Goal: Information Seeking & Learning: Find specific page/section

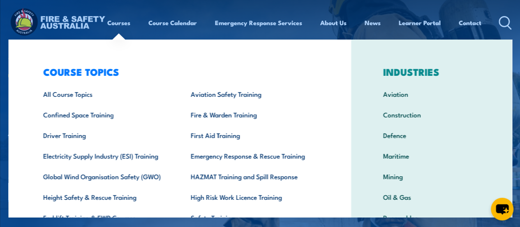
click at [26, 51] on div "COURSE TOPICS All Course Topics Aviation Safety Training Confined Space Trainin…" at bounding box center [179, 169] width 343 height 260
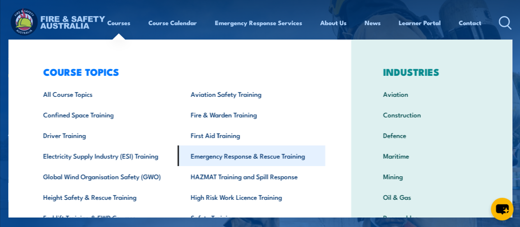
click at [227, 152] on link "Emergency Response & Rescue Training" at bounding box center [252, 155] width 148 height 21
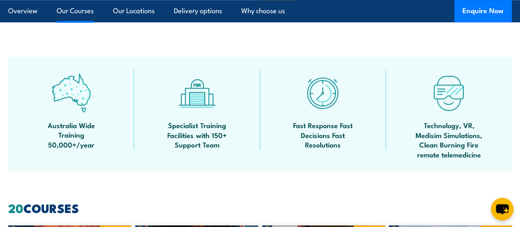
scroll to position [658, 0]
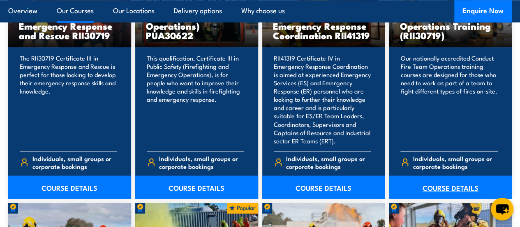
click at [444, 198] on link "COURSE DETAILS" at bounding box center [450, 186] width 123 height 23
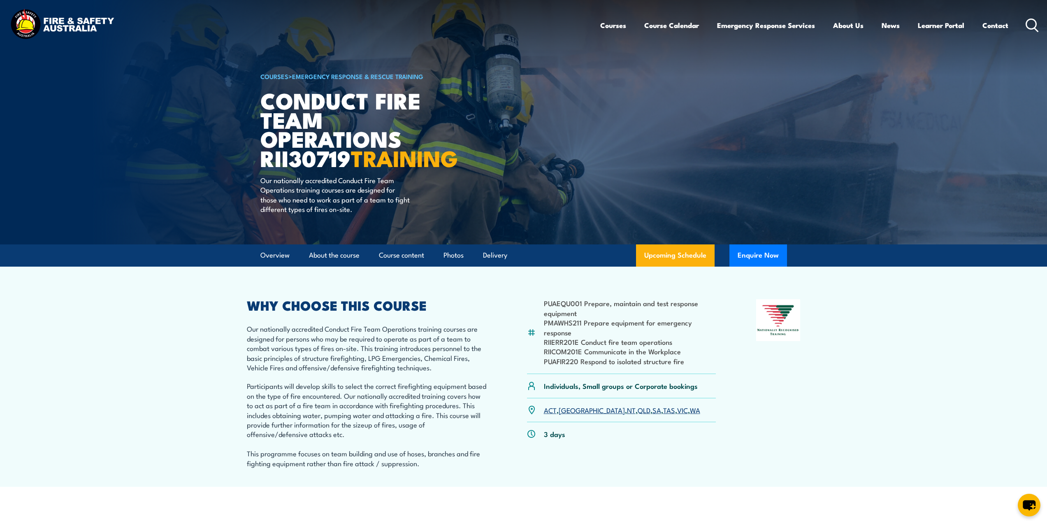
click at [520, 20] on circle at bounding box center [1031, 24] width 10 height 10
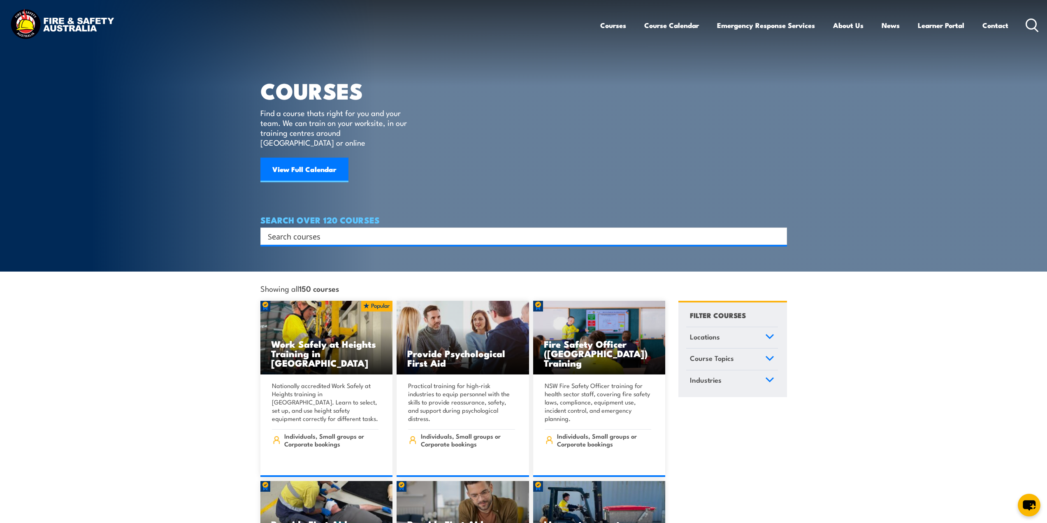
click at [381, 230] on input "Search input" at bounding box center [518, 236] width 501 height 12
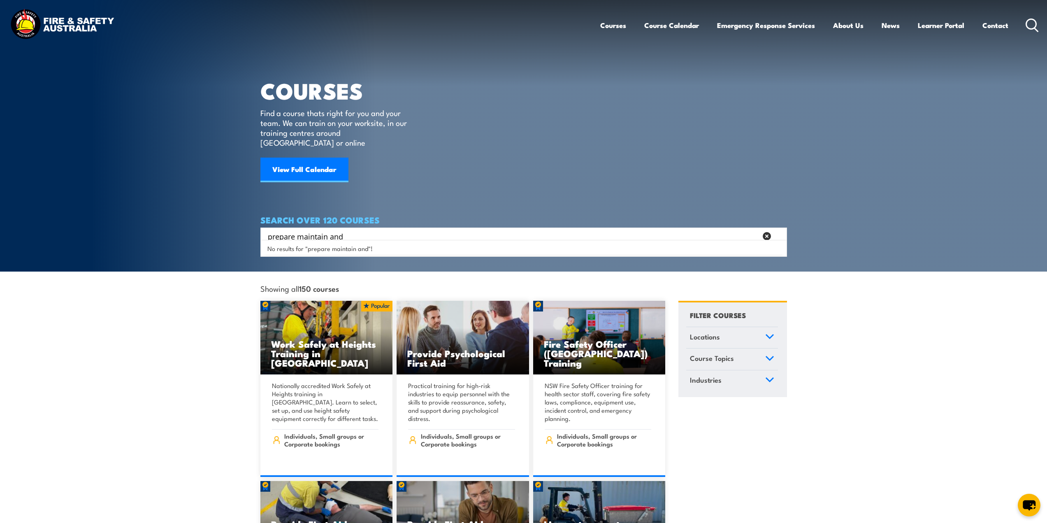
type input "prepare maintain and"
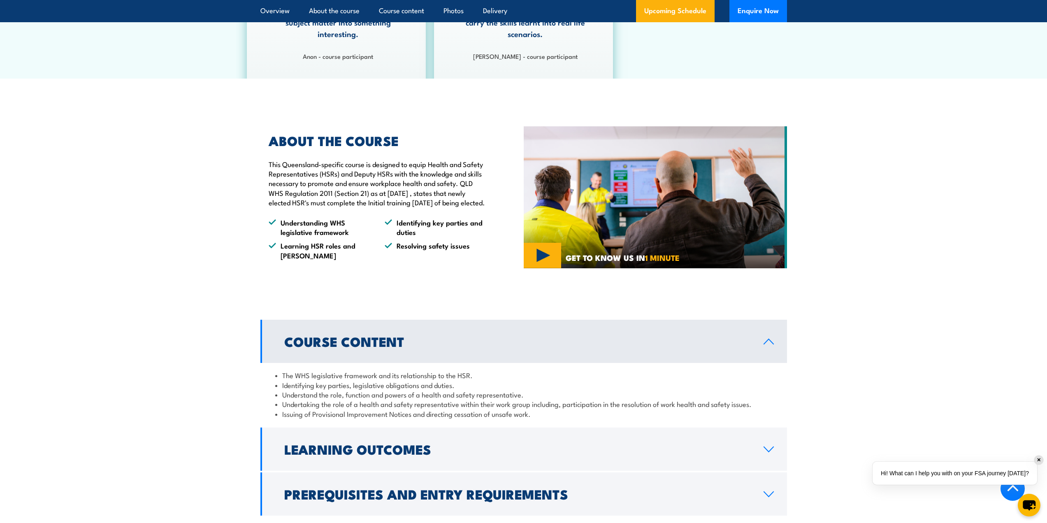
scroll to position [576, 0]
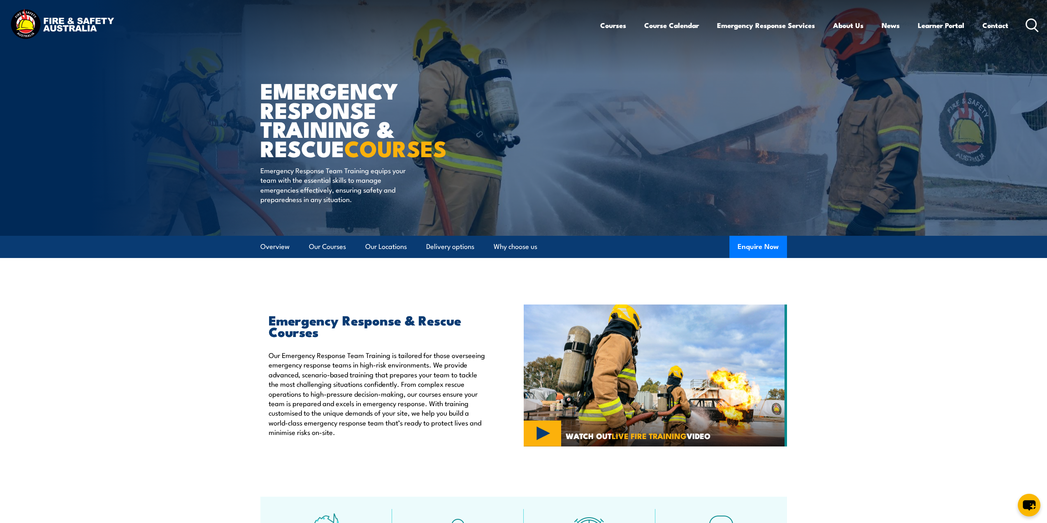
click at [1030, 26] on icon at bounding box center [1031, 26] width 13 height 14
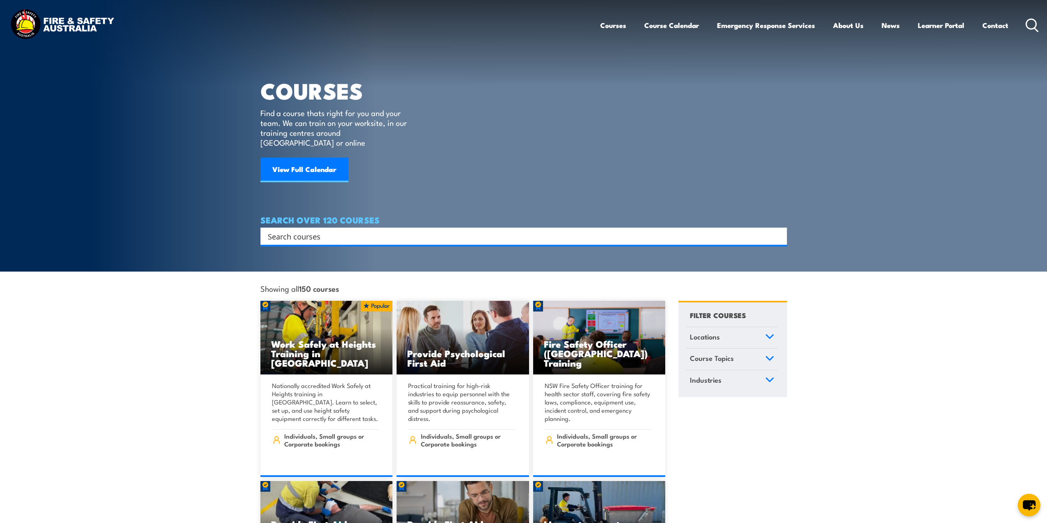
click at [340, 230] on input "Search input" at bounding box center [518, 236] width 501 height 12
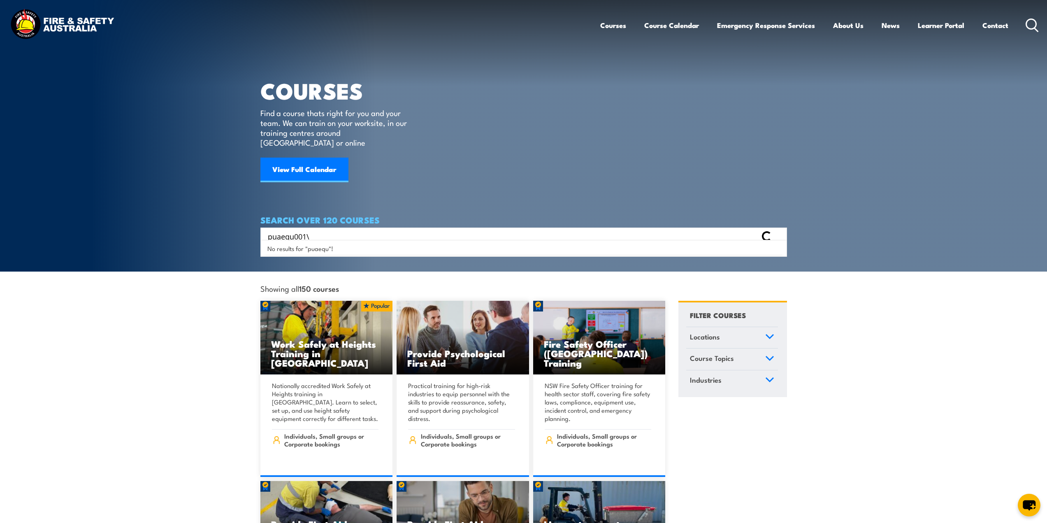
type input "puaequ001\"
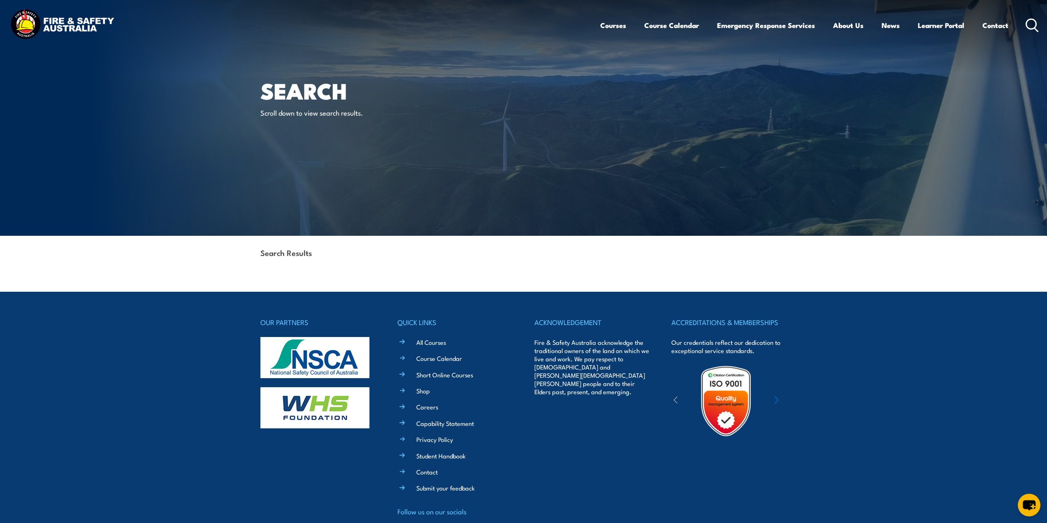
click at [330, 248] on div "Search Results" at bounding box center [523, 253] width 526 height 35
click at [316, 250] on div "Search Results" at bounding box center [523, 253] width 526 height 35
click at [1031, 22] on icon at bounding box center [1031, 26] width 13 height 14
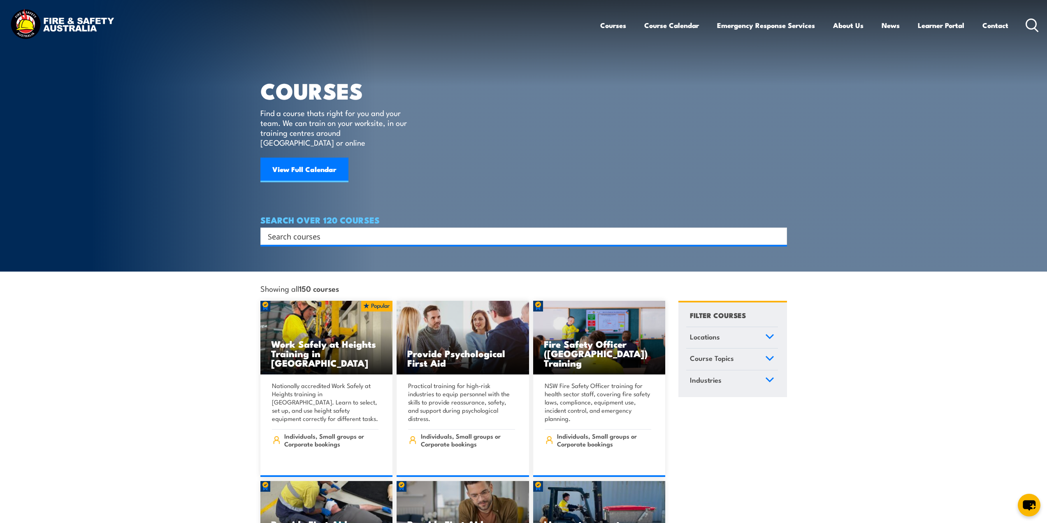
click at [352, 230] on input "Search input" at bounding box center [518, 236] width 501 height 12
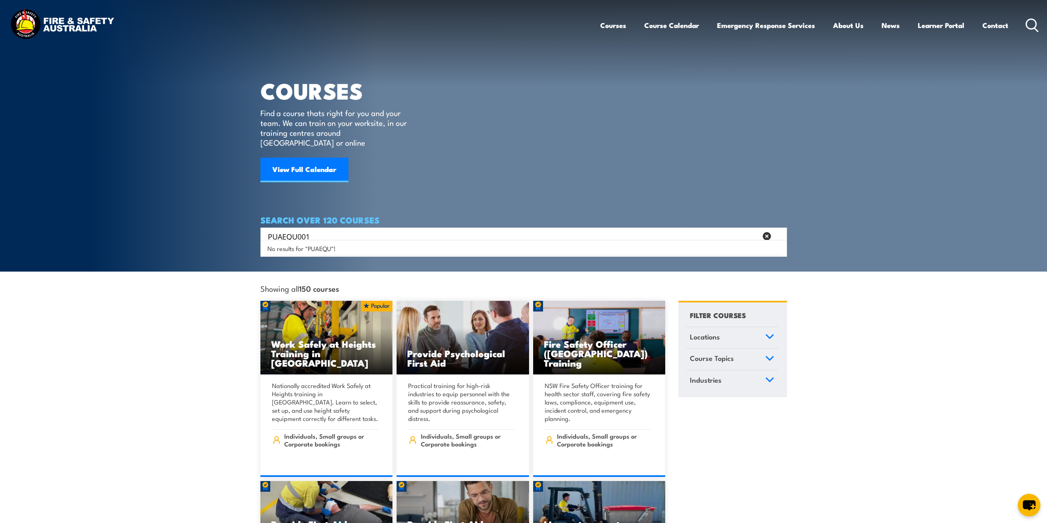
type input "PUAEQU001"
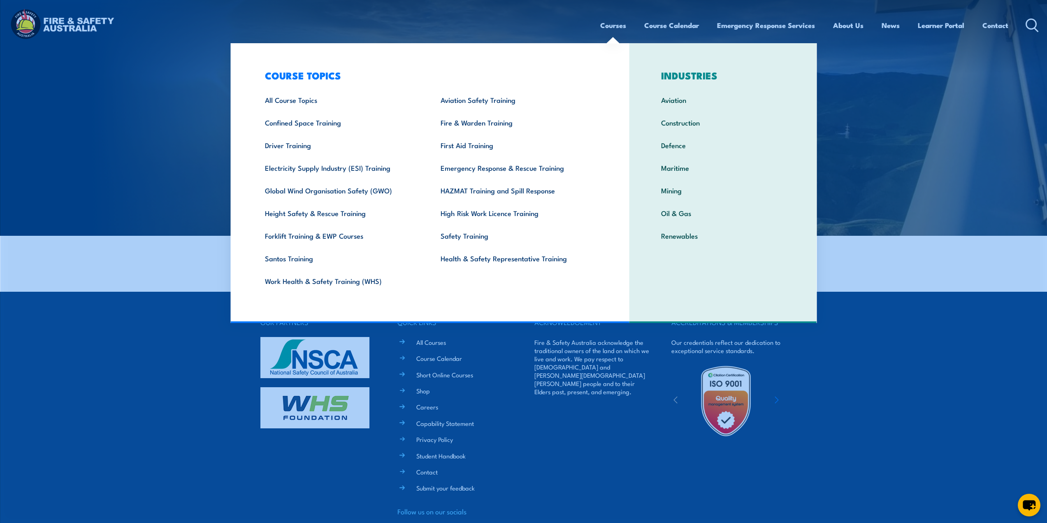
click at [603, 26] on link "Courses" at bounding box center [613, 25] width 26 height 22
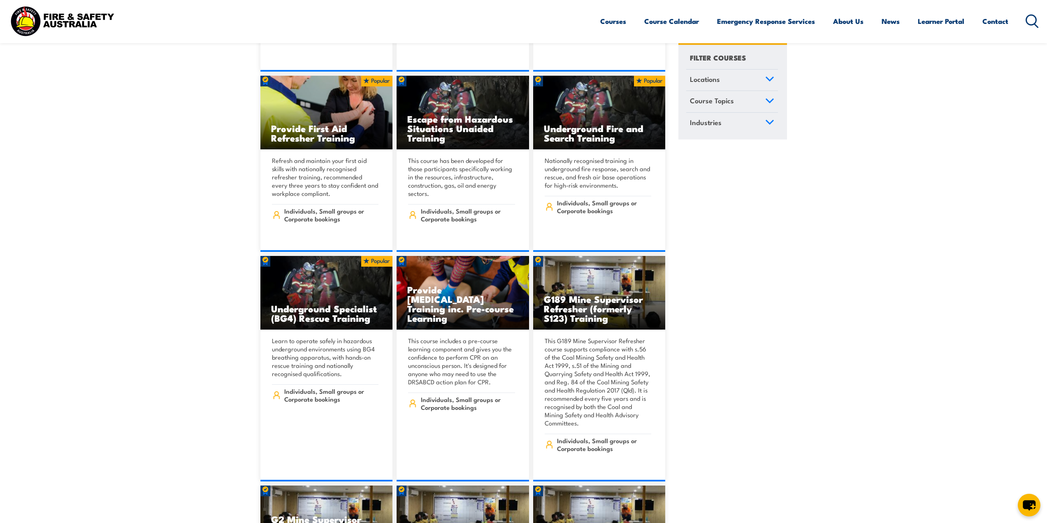
scroll to position [782, 0]
